Goal: Task Accomplishment & Management: Manage account settings

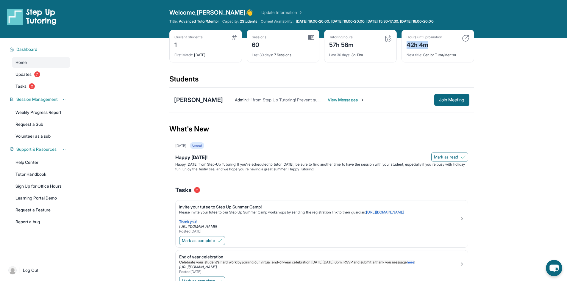
drag, startPoint x: 407, startPoint y: 42, endPoint x: 428, endPoint y: 46, distance: 21.2
click at [428, 45] on div "42h 4m" at bounding box center [425, 45] width 36 height 10
click at [428, 46] on div "42h 4m" at bounding box center [425, 45] width 36 height 10
drag, startPoint x: 428, startPoint y: 46, endPoint x: 408, endPoint y: 42, distance: 20.6
click at [408, 42] on div "42h 4m" at bounding box center [425, 45] width 36 height 10
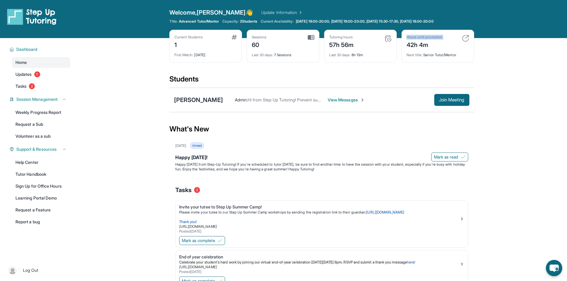
click at [408, 42] on div "42h 4m" at bounding box center [425, 45] width 36 height 10
drag, startPoint x: 408, startPoint y: 44, endPoint x: 446, endPoint y: 48, distance: 38.0
click at [446, 48] on div "Hours until promotion 42h 4m" at bounding box center [438, 42] width 63 height 14
click at [442, 52] on div "Next title : Senior Tutor/Mentor" at bounding box center [438, 53] width 63 height 8
click at [464, 39] on img at bounding box center [465, 38] width 7 height 7
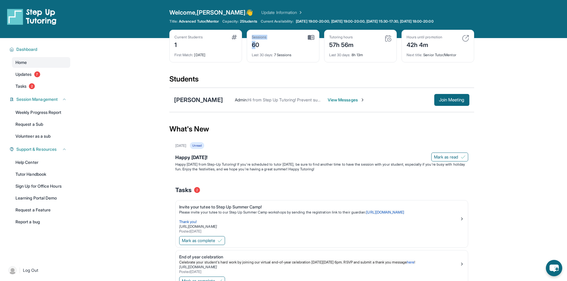
drag, startPoint x: 292, startPoint y: 42, endPoint x: 254, endPoint y: 43, distance: 38.1
click at [255, 43] on div "Sessions 60" at bounding box center [283, 42] width 63 height 14
click at [253, 43] on div "60" at bounding box center [259, 45] width 15 height 10
drag, startPoint x: 253, startPoint y: 43, endPoint x: 275, endPoint y: 48, distance: 22.8
click at [275, 48] on div "Sessions 60" at bounding box center [283, 42] width 63 height 14
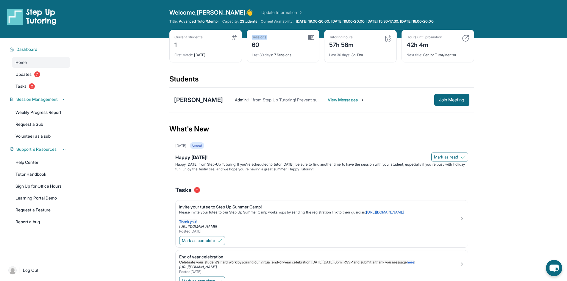
click at [276, 48] on div "Sessions 60" at bounding box center [283, 42] width 63 height 14
drag, startPoint x: 250, startPoint y: 43, endPoint x: 247, endPoint y: 43, distance: 3.3
click at [247, 43] on div "Sessions 60 Last 30 days : 7 Sessions" at bounding box center [283, 46] width 73 height 33
click at [257, 46] on div "60" at bounding box center [259, 45] width 15 height 10
click at [24, 82] on link "Tasks 2" at bounding box center [41, 86] width 58 height 11
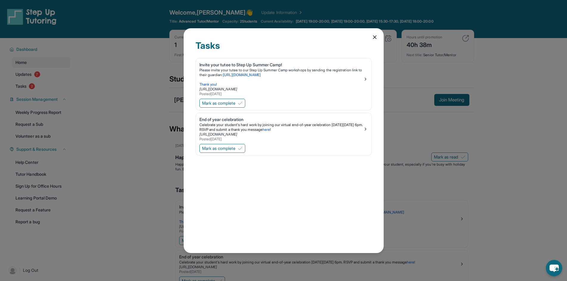
click at [377, 36] on icon at bounding box center [375, 37] width 6 height 6
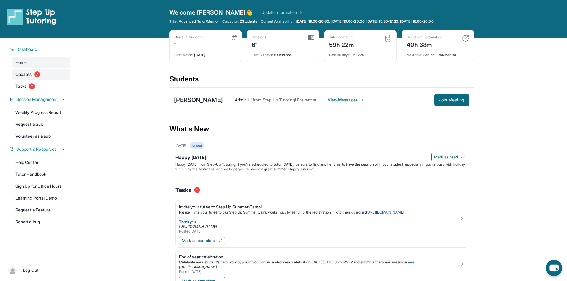
click at [30, 77] on span "Updates" at bounding box center [23, 74] width 16 height 6
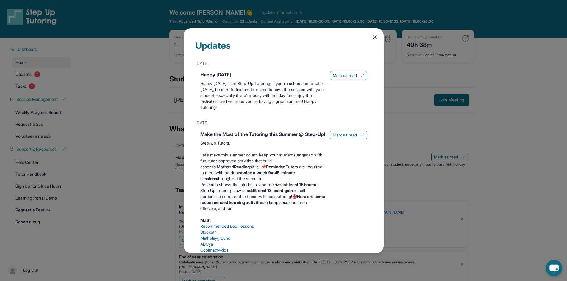
click at [372, 39] on icon at bounding box center [375, 37] width 6 height 6
